Goal: Transaction & Acquisition: Purchase product/service

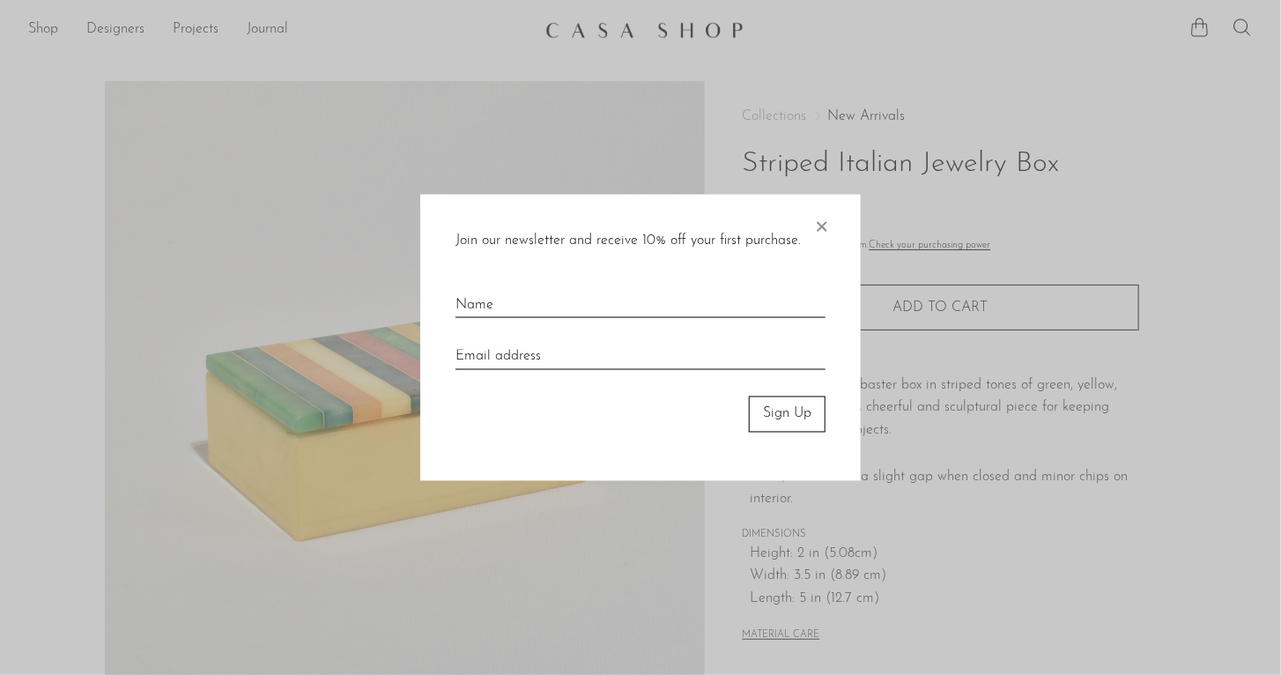
click at [821, 225] on span "×" at bounding box center [822, 223] width 18 height 56
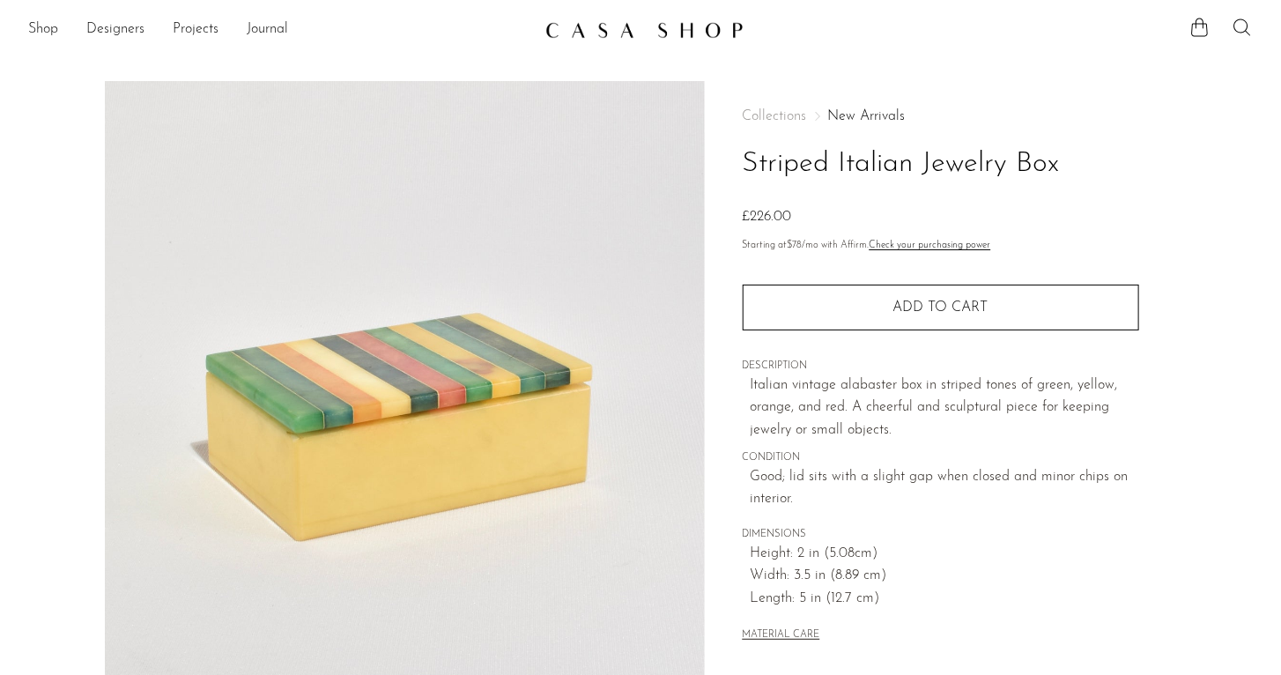
click at [1238, 27] on icon at bounding box center [1242, 27] width 21 height 21
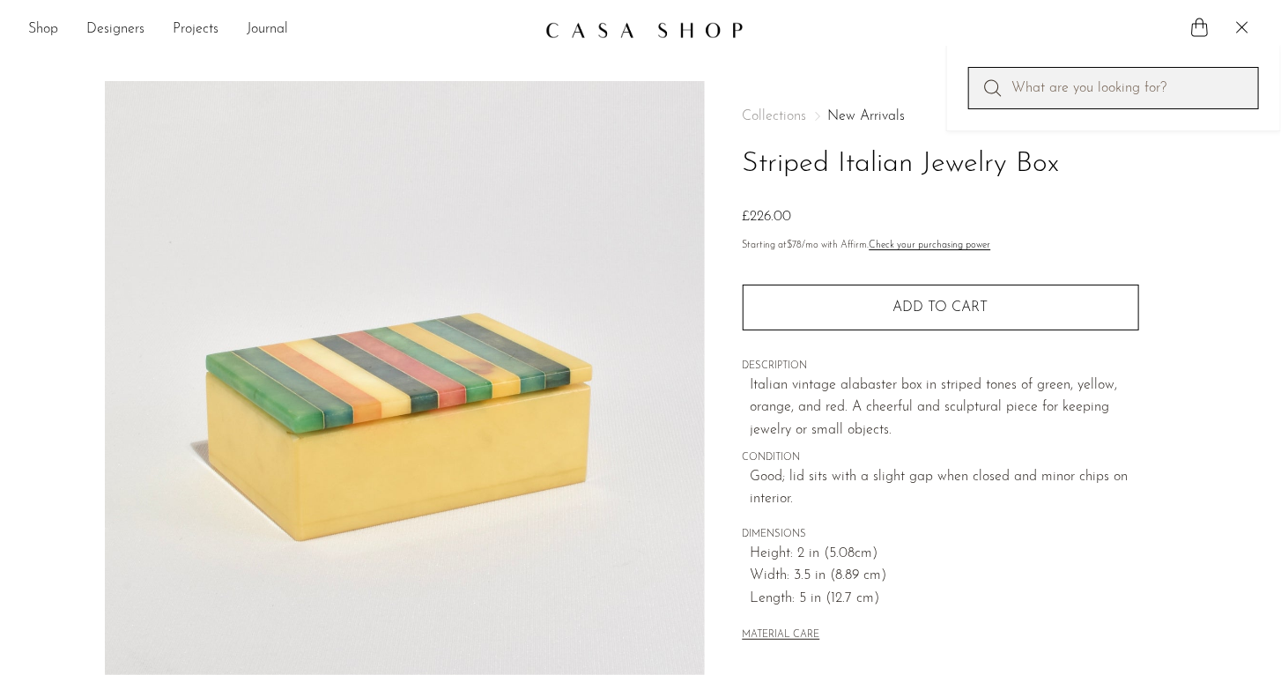
click at [1056, 94] on input "Perform a search" at bounding box center [1114, 88] width 291 height 42
type input "r"
type input "tray"
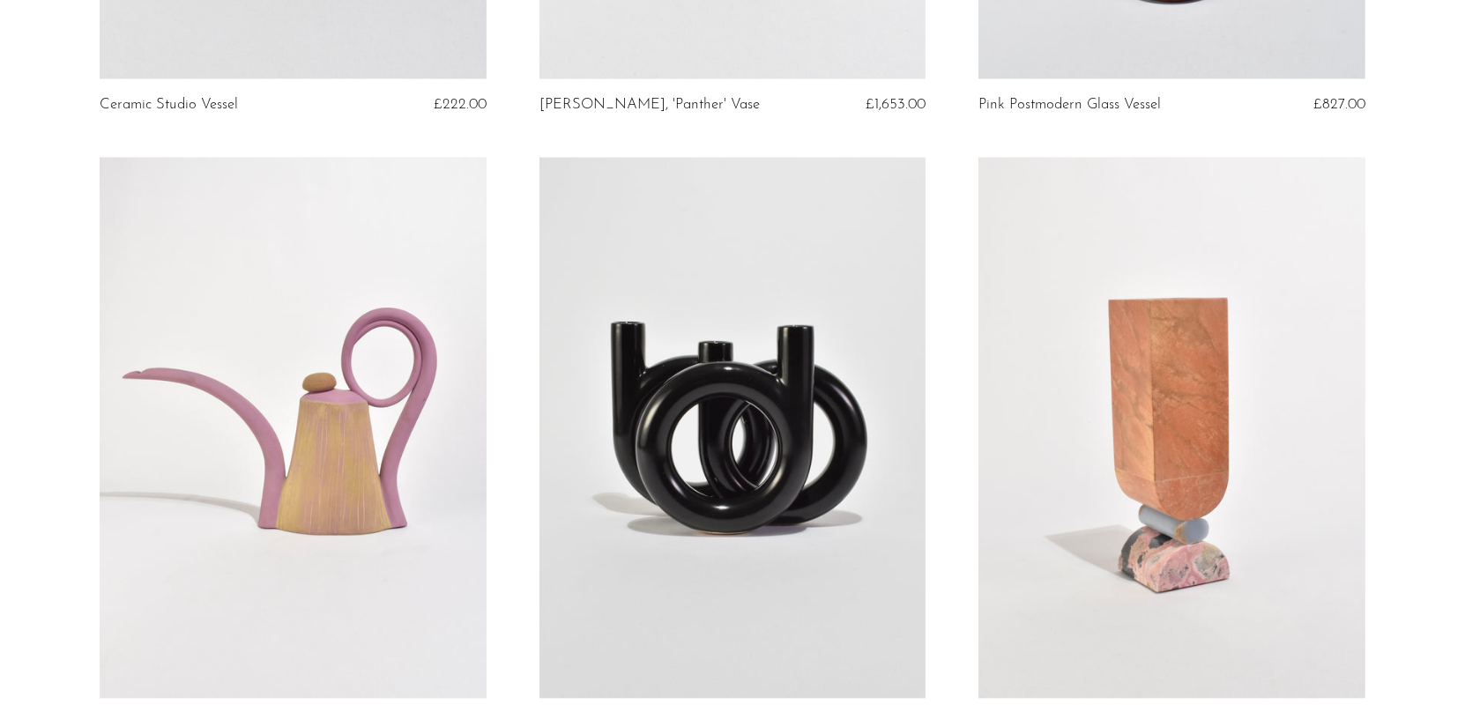
scroll to position [3102, 0]
